Goal: Find specific page/section: Find specific page/section

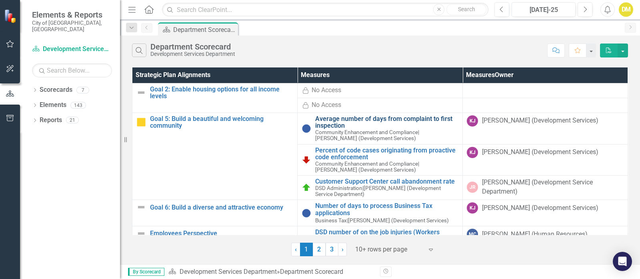
click at [412, 121] on link "Average number of days from complaint to first inspection" at bounding box center [386, 123] width 143 height 14
click at [34, 89] on icon "Dropdown" at bounding box center [35, 91] width 6 height 4
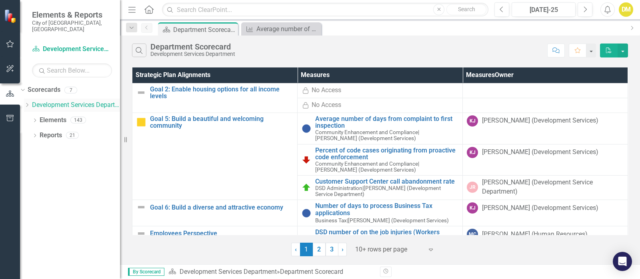
click at [30, 103] on icon "Dropdown" at bounding box center [27, 105] width 6 height 5
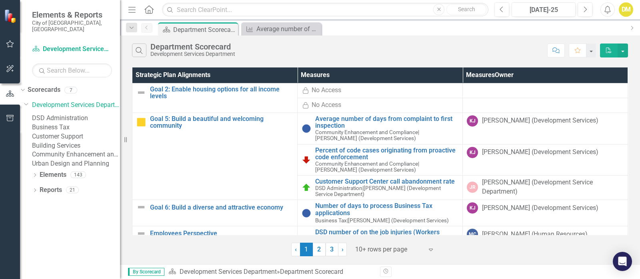
click at [79, 160] on link "Community Enhancement and Compliance" at bounding box center [76, 154] width 88 height 9
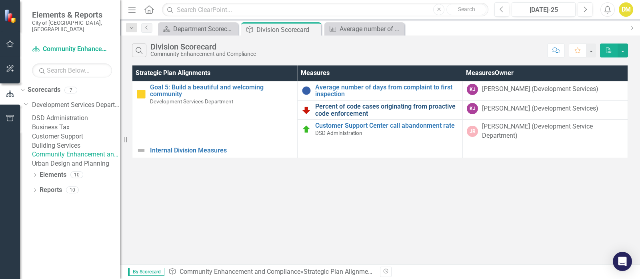
click at [428, 117] on link "Percent of code cases originating from proactive code enforcement" at bounding box center [386, 110] width 143 height 14
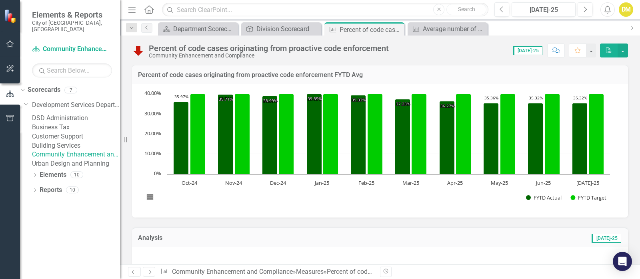
scroll to position [165, 0]
